Goal: Transaction & Acquisition: Download file/media

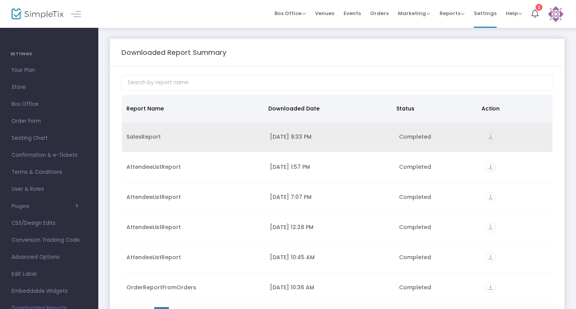
click at [486, 136] on icon "vertical_align_bottom" at bounding box center [491, 137] width 10 height 10
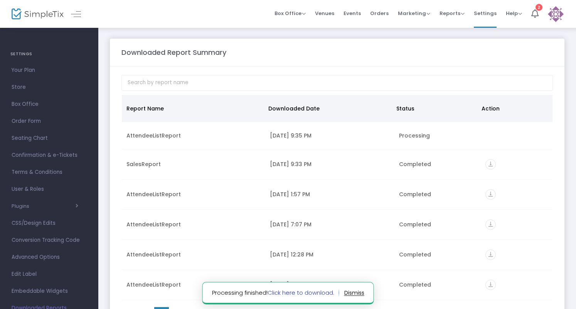
click at [309, 290] on link "Click here to download." at bounding box center [301, 292] width 67 height 8
